Goal: Navigation & Orientation: Understand site structure

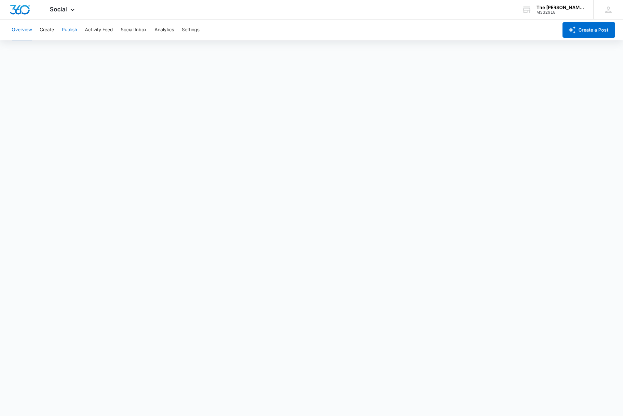
click at [66, 29] on button "Publish" at bounding box center [69, 30] width 15 height 21
click at [88, 32] on button "Activity Feed" at bounding box center [99, 30] width 28 height 21
click at [133, 27] on button "Social Inbox" at bounding box center [134, 30] width 26 height 21
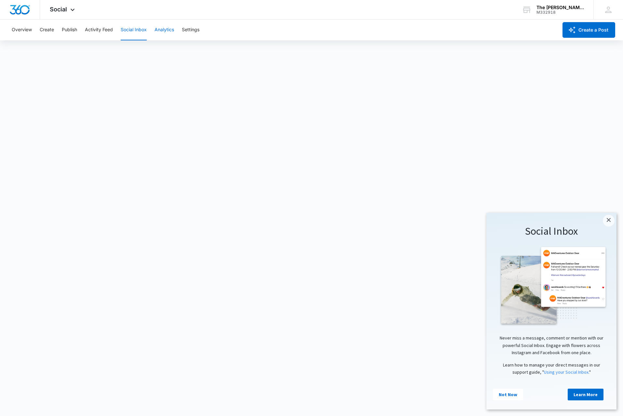
click at [165, 30] on button "Analytics" at bounding box center [165, 30] width 20 height 21
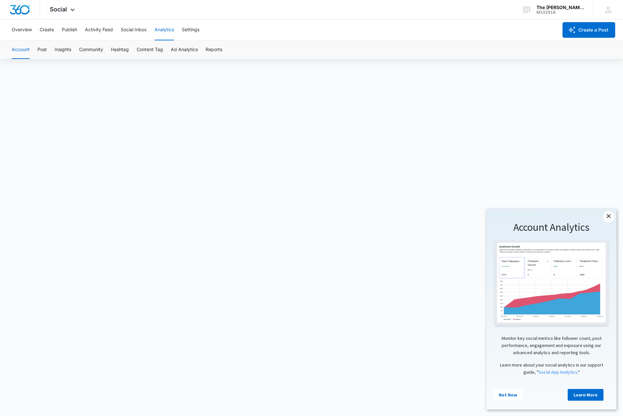
click at [610, 217] on link "×" at bounding box center [609, 217] width 12 height 12
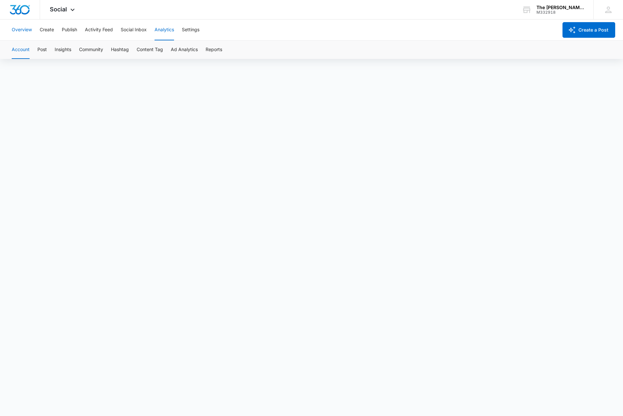
click at [25, 30] on button "Overview" at bounding box center [22, 30] width 20 height 21
